Goal: Understand site structure: Understand site structure

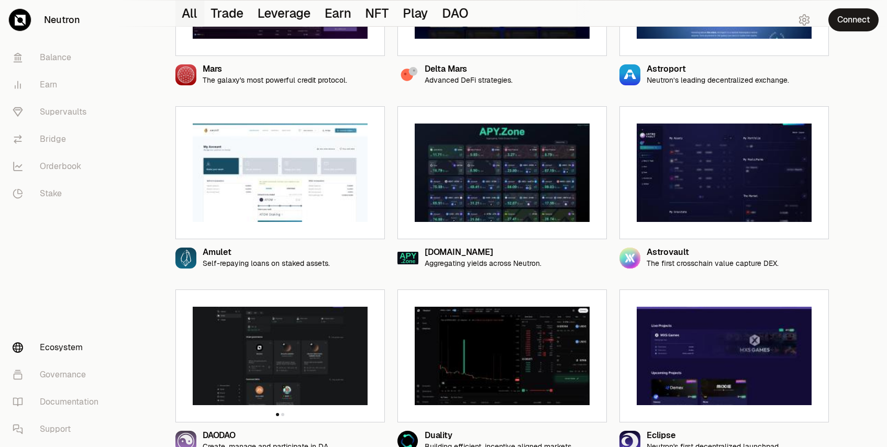
scroll to position [417, 0]
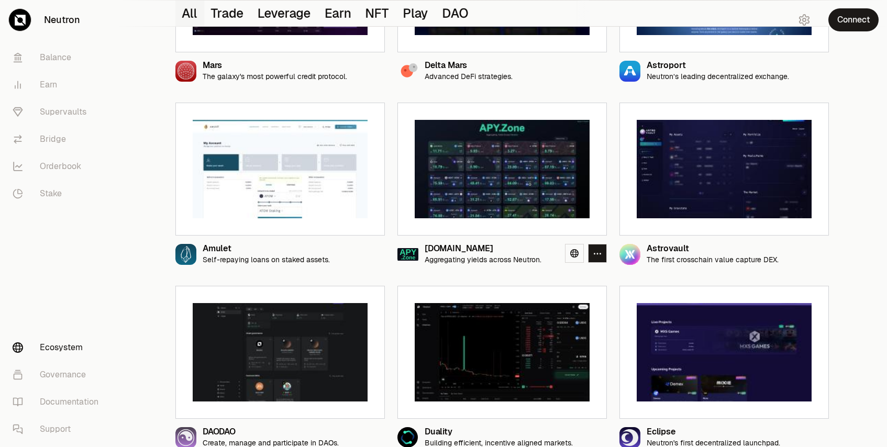
click at [475, 192] on img at bounding box center [502, 169] width 175 height 98
click at [571, 251] on icon at bounding box center [574, 253] width 8 height 8
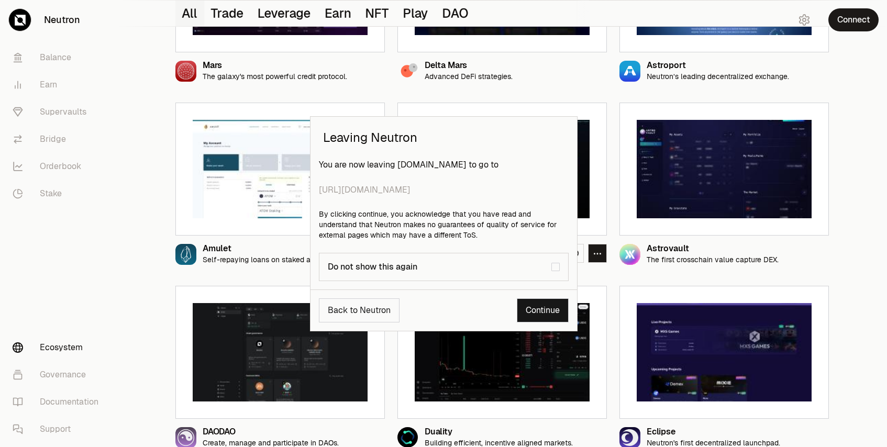
click at [541, 316] on link "Continue" at bounding box center [543, 310] width 52 height 24
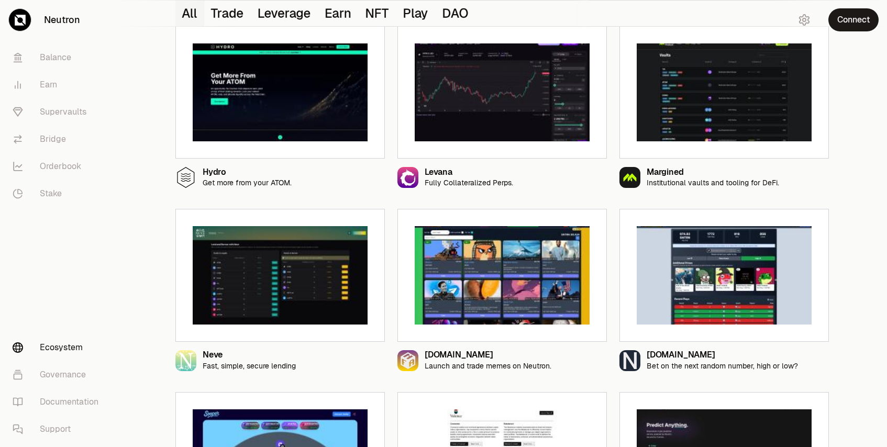
scroll to position [862, 0]
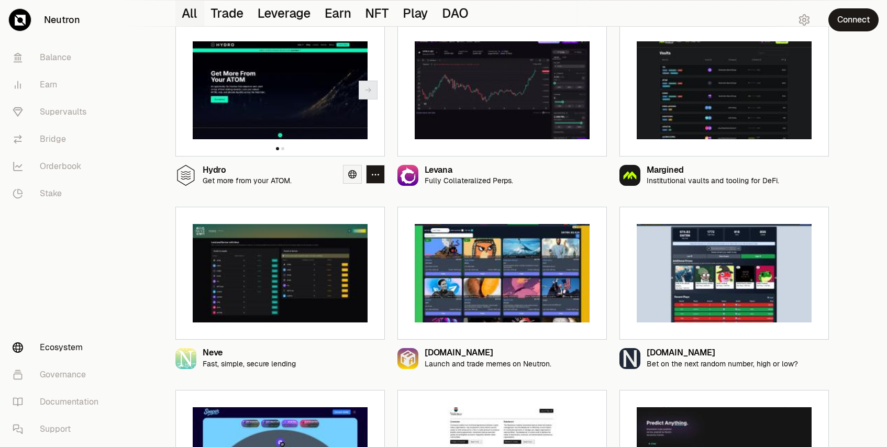
click at [350, 173] on icon at bounding box center [352, 174] width 8 height 8
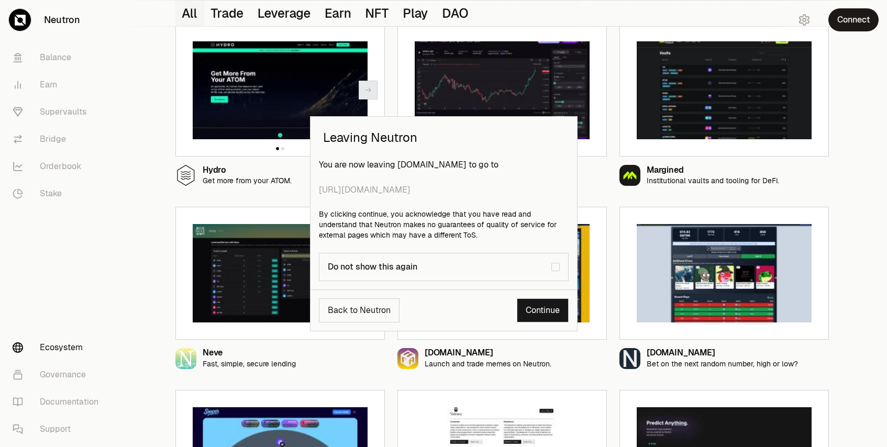
click at [545, 318] on link "Continue" at bounding box center [543, 310] width 52 height 24
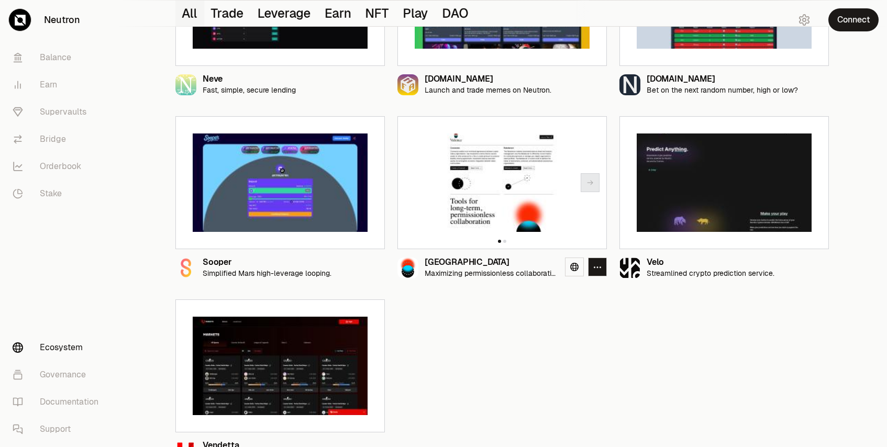
scroll to position [1159, 0]
